Goal: Task Accomplishment & Management: Manage account settings

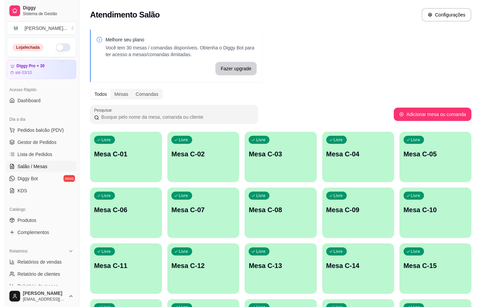
scroll to position [151, 0]
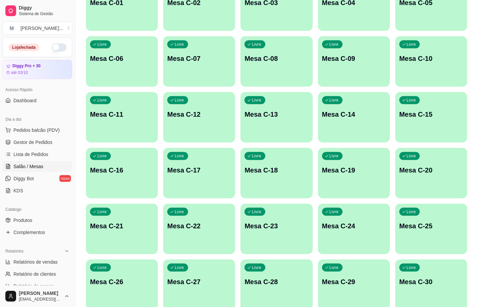
click at [129, 106] on div "Livre Mesa C-11" at bounding box center [122, 113] width 72 height 42
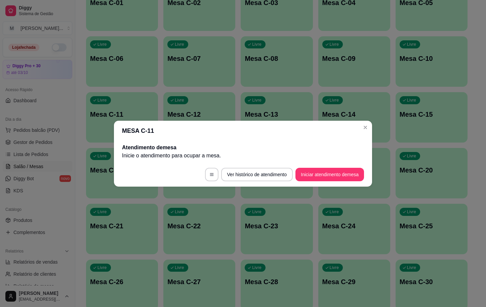
drag, startPoint x: 306, startPoint y: 155, endPoint x: 304, endPoint y: 167, distance: 12.8
click at [304, 167] on section "MESA C-11 Atendimento de mesa Inicie o atendimento para ocupar a mesa . Ver his…" at bounding box center [243, 154] width 258 height 66
click at [304, 168] on button "Iniciar atendimento de mesa" at bounding box center [329, 174] width 67 height 13
click at [318, 177] on button "Iniciar atendimento de mesa" at bounding box center [329, 174] width 67 height 13
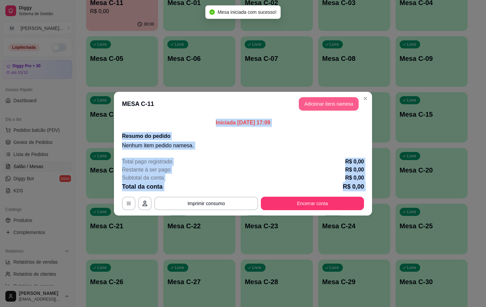
click at [332, 98] on button "Adicionar itens na mesa" at bounding box center [329, 103] width 60 height 13
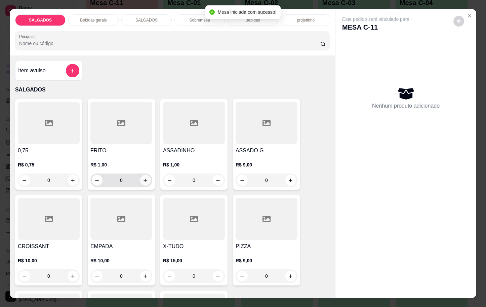
click at [142, 182] on button "increase-product-quantity" at bounding box center [145, 180] width 11 height 11
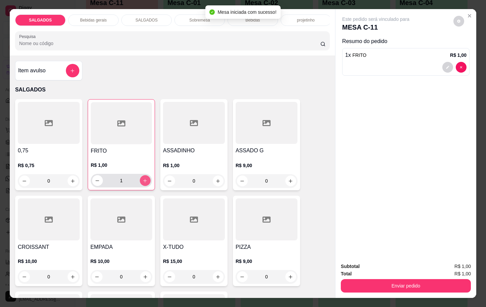
click at [140, 181] on button "increase-product-quantity" at bounding box center [145, 180] width 11 height 11
click at [140, 181] on button "increase-product-quantity" at bounding box center [145, 180] width 10 height 10
type input "4"
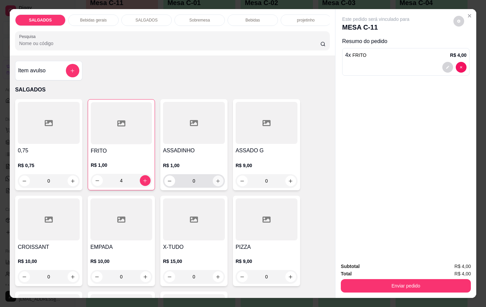
click at [216, 183] on icon "increase-product-quantity" at bounding box center [217, 180] width 5 height 5
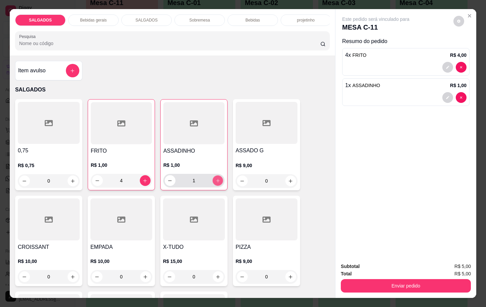
click at [216, 183] on button "increase-product-quantity" at bounding box center [217, 180] width 10 height 10
click at [218, 183] on button "increase-product-quantity" at bounding box center [217, 180] width 10 height 10
click at [218, 183] on button "increase-product-quantity" at bounding box center [217, 180] width 11 height 11
click at [212, 181] on button "increase-product-quantity" at bounding box center [217, 180] width 10 height 10
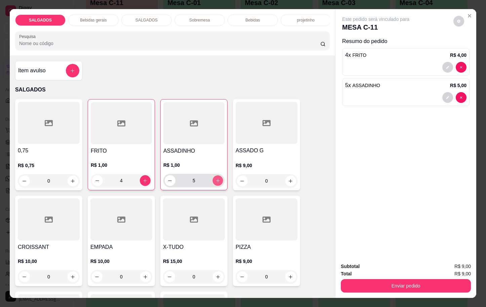
type input "6"
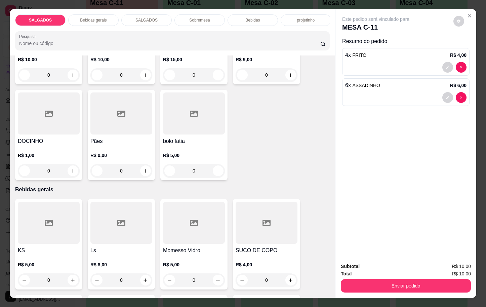
scroll to position [353, 0]
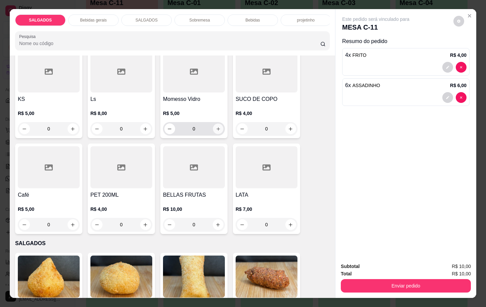
click at [216, 131] on icon "increase-product-quantity" at bounding box center [218, 128] width 5 height 5
type input "1"
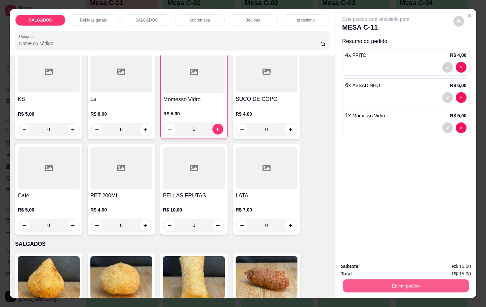
click at [373, 281] on button "Enviar pedido" at bounding box center [406, 285] width 126 height 13
click at [437, 265] on button "Enviar pedido" at bounding box center [452, 265] width 38 height 13
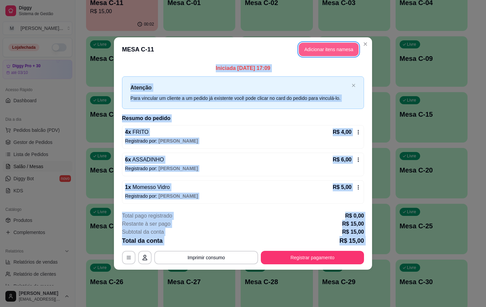
click at [316, 47] on button "Adicionar itens na mesa" at bounding box center [329, 49] width 60 height 13
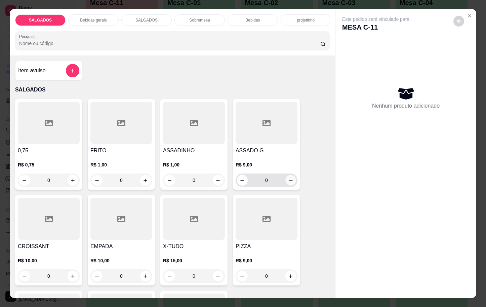
click at [287, 181] on button "increase-product-quantity" at bounding box center [290, 180] width 10 height 10
type input "1"
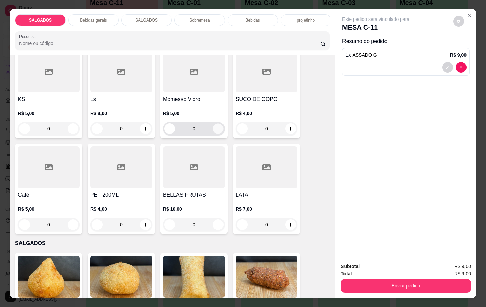
click at [214, 135] on div "0" at bounding box center [193, 128] width 59 height 13
type input "1"
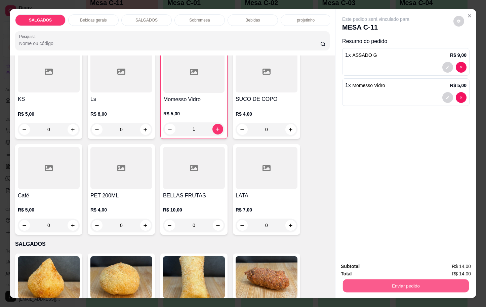
click at [410, 277] on div "Enviar pedido" at bounding box center [406, 284] width 130 height 15
click at [403, 284] on button "Enviar pedido" at bounding box center [406, 285] width 130 height 13
click at [446, 264] on button "Enviar pedido" at bounding box center [452, 265] width 37 height 12
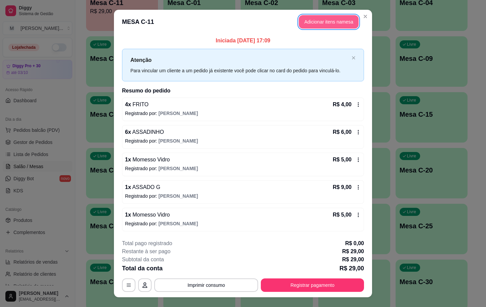
click at [318, 19] on button "Adicionar itens na mesa" at bounding box center [329, 21] width 60 height 13
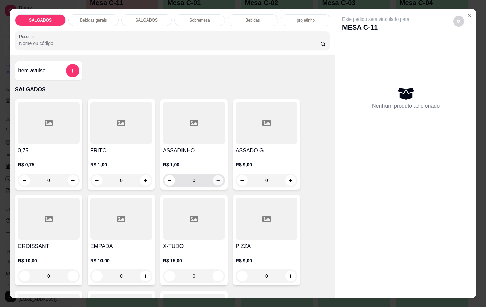
click at [216, 183] on icon "increase-product-quantity" at bounding box center [218, 180] width 5 height 5
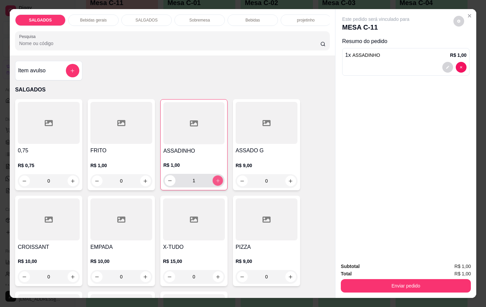
click at [215, 183] on icon "increase-product-quantity" at bounding box center [217, 180] width 5 height 5
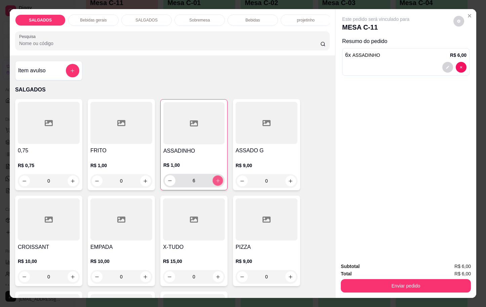
click at [215, 183] on icon "increase-product-quantity" at bounding box center [217, 180] width 5 height 5
type input "9"
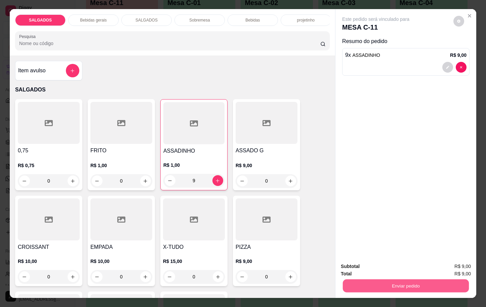
click at [380, 277] on div "Enviar pedido" at bounding box center [406, 284] width 130 height 15
click at [446, 286] on button "Enviar pedido" at bounding box center [406, 285] width 126 height 13
click at [457, 268] on button "Enviar pedido" at bounding box center [452, 265] width 37 height 12
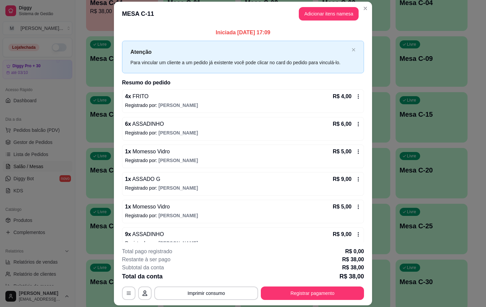
scroll to position [13, 0]
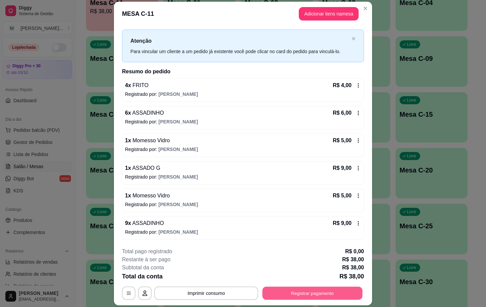
click at [293, 297] on button "Registrar pagamento" at bounding box center [312, 293] width 100 height 13
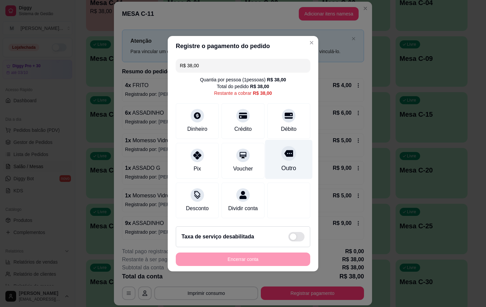
drag, startPoint x: 282, startPoint y: 162, endPoint x: 278, endPoint y: 166, distance: 5.8
click at [281, 164] on div "Outro" at bounding box center [288, 168] width 15 height 9
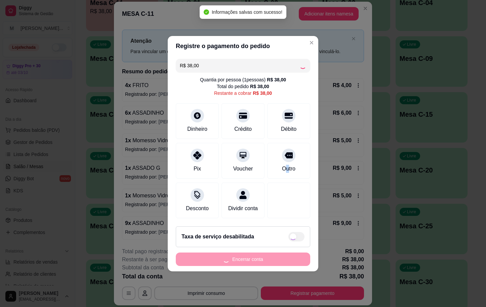
type input "R$ 0,00"
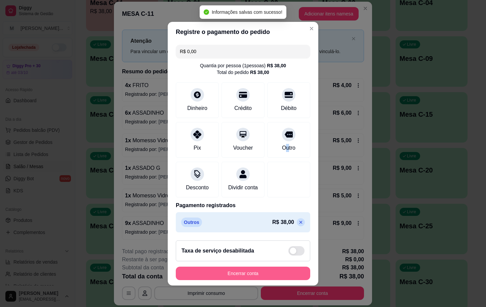
click at [244, 277] on button "Encerrar conta" at bounding box center [243, 272] width 134 height 13
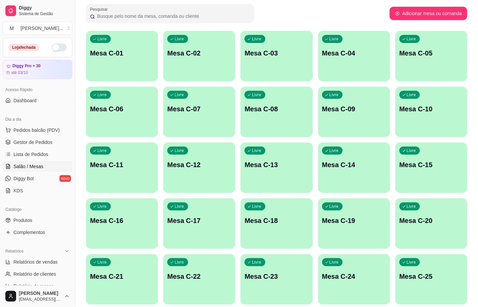
scroll to position [0, 0]
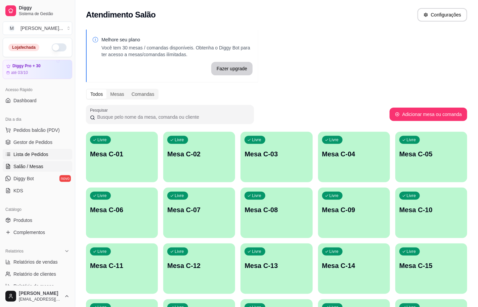
click at [37, 159] on link "Lista de Pedidos" at bounding box center [38, 154] width 70 height 11
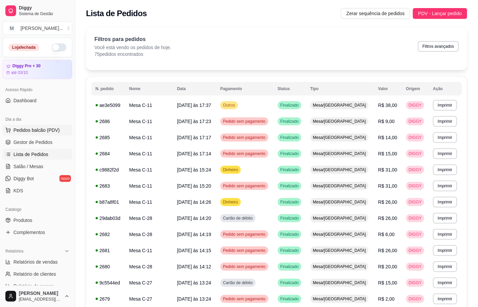
click at [14, 131] on span "Pedidos balcão (PDV)" at bounding box center [36, 130] width 46 height 7
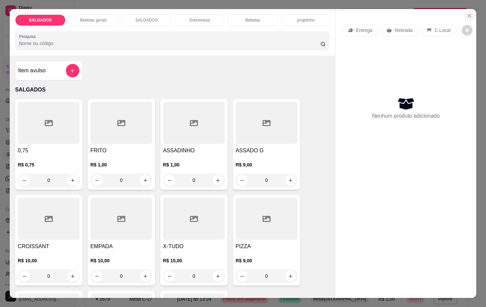
click at [464, 12] on button "Close" at bounding box center [469, 15] width 11 height 11
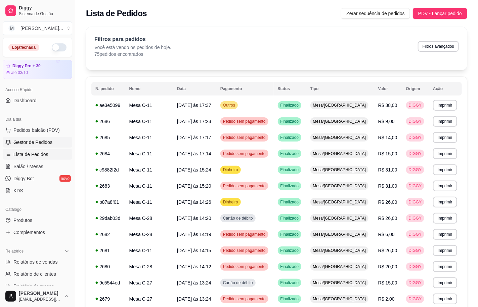
click at [40, 138] on link "Gestor de Pedidos" at bounding box center [38, 142] width 70 height 11
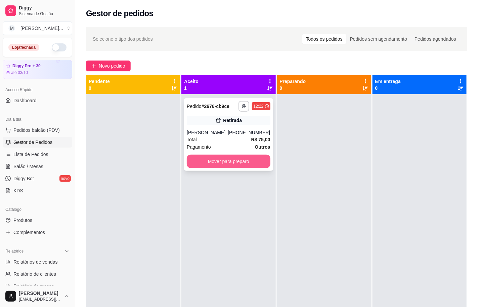
click at [241, 161] on button "Mover para preparo" at bounding box center [228, 161] width 83 height 13
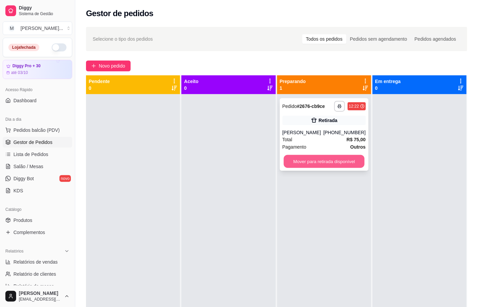
click at [300, 163] on button "Mover para retirada disponível" at bounding box center [324, 161] width 81 height 13
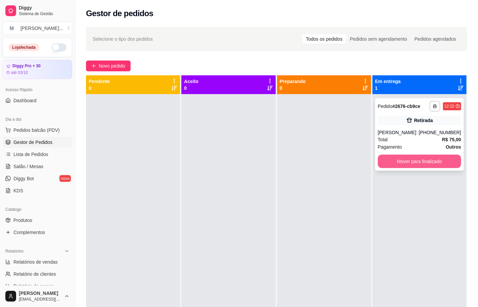
click at [407, 159] on button "Mover para finalizado" at bounding box center [419, 161] width 83 height 13
